Goal: Task Accomplishment & Management: Manage account settings

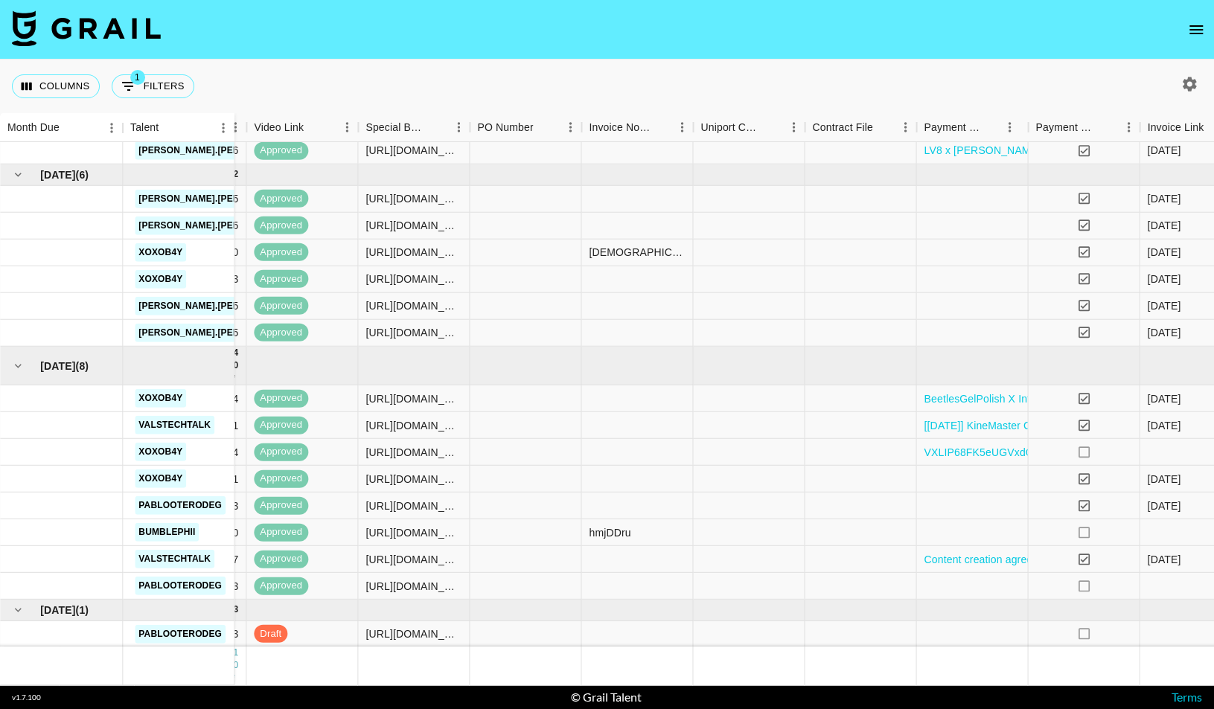
scroll to position [133, 1257]
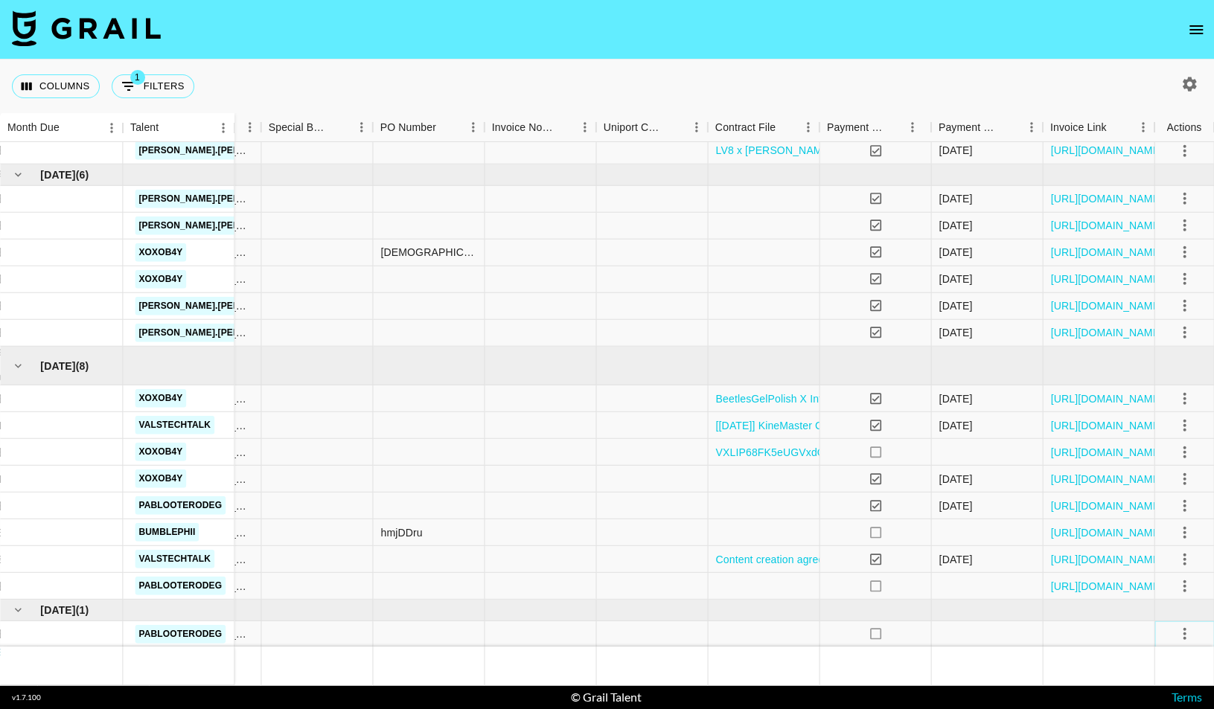
click at [1188, 637] on icon "select merge strategy" at bounding box center [1184, 634] width 18 height 18
click at [1164, 575] on li "Cancel" at bounding box center [1165, 574] width 97 height 27
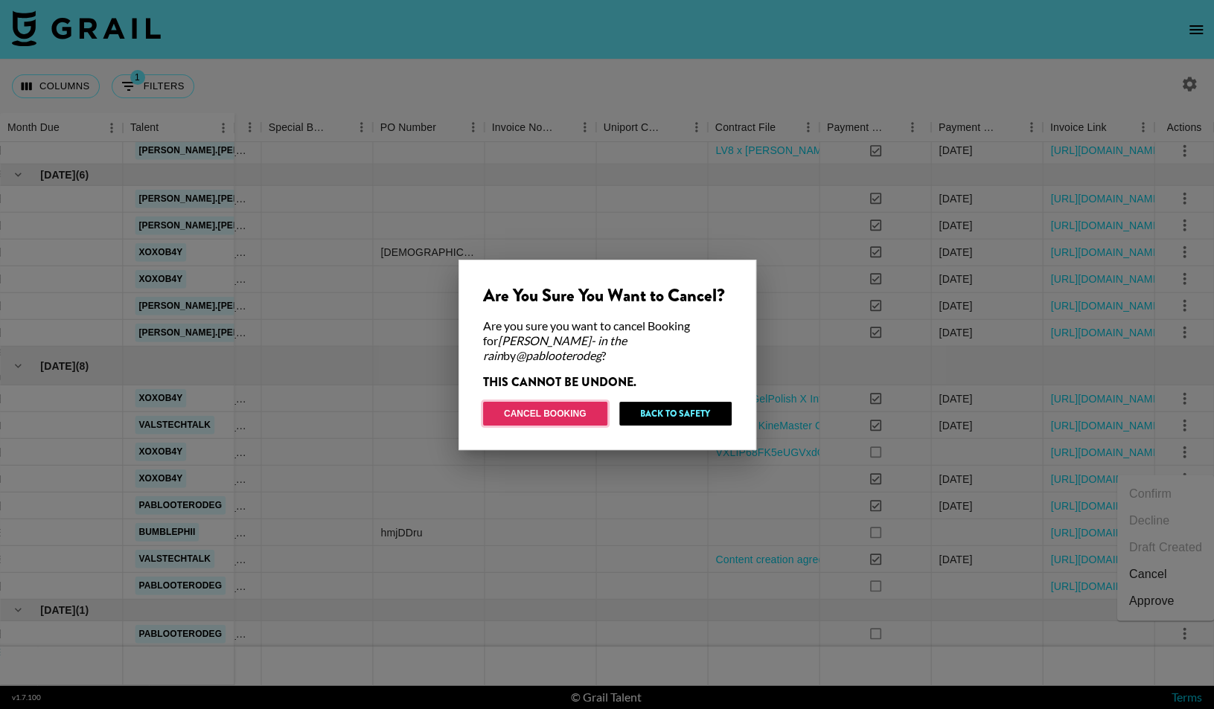
click at [600, 409] on button "Cancel Booking" at bounding box center [545, 414] width 124 height 24
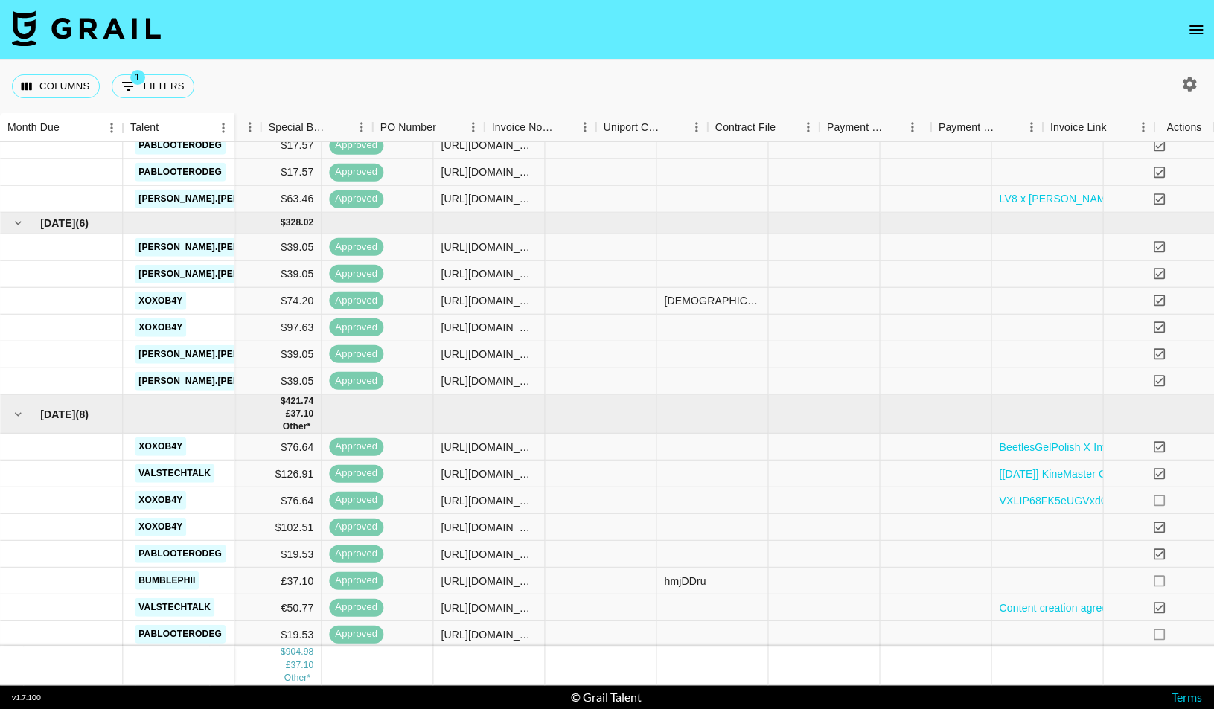
scroll to position [85, 1257]
